Goal: Task Accomplishment & Management: Manage account settings

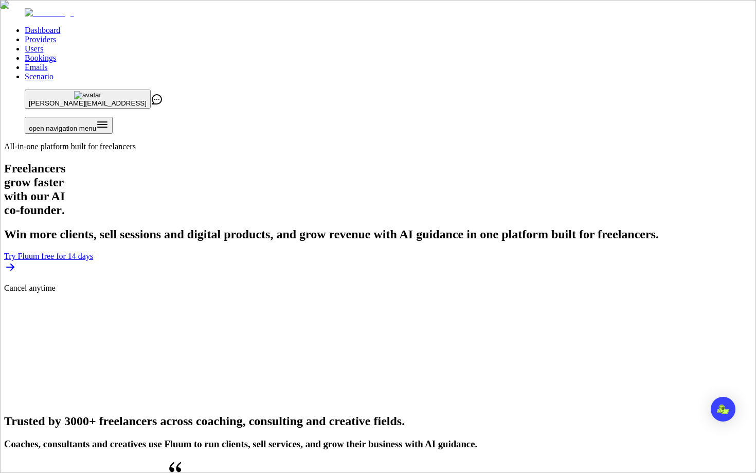
click at [43, 44] on link "Users" at bounding box center [34, 48] width 19 height 9
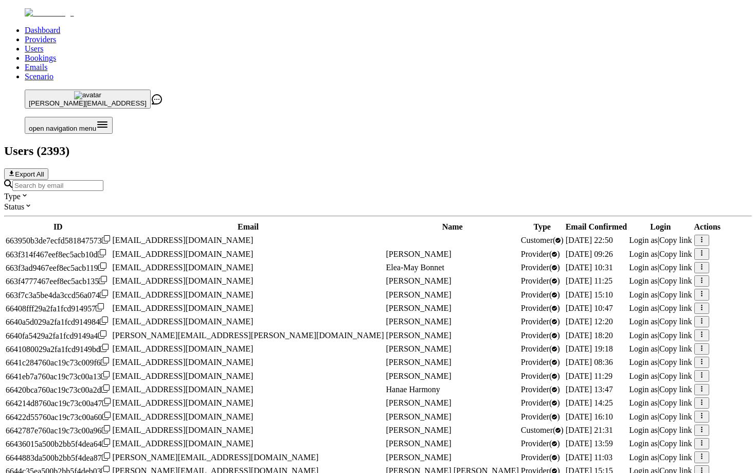
click at [298, 180] on div at bounding box center [378, 185] width 748 height 11
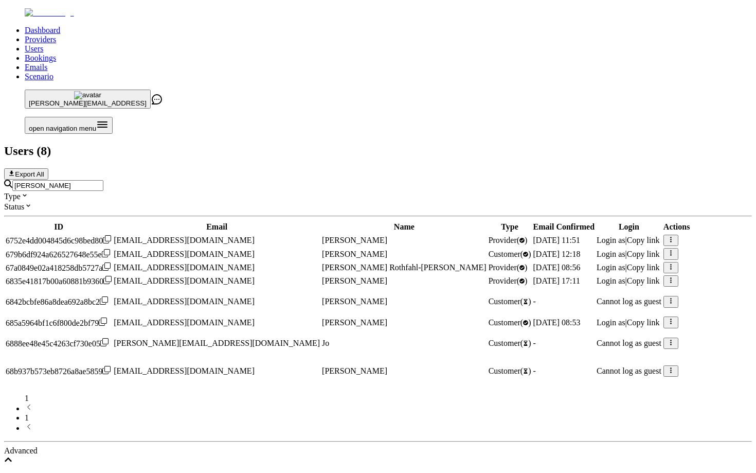
type input "[PERSON_NAME]"
click at [597, 276] on span "Login as" at bounding box center [611, 280] width 29 height 9
